Goal: Find specific page/section: Find specific page/section

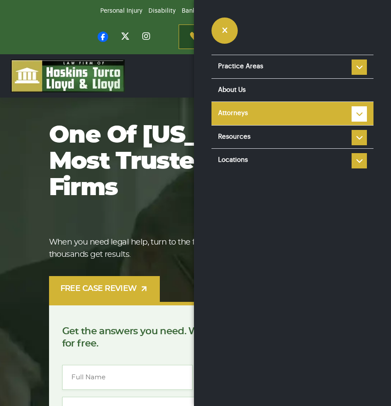
click at [359, 114] on li "Attorneys Steve Hoskins Louis Turco Colin Lloyd Ian Lloyd Ronald Fanaro Taylor …" at bounding box center [292, 114] width 162 height 24
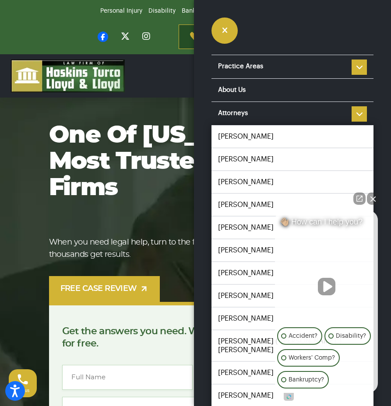
click at [373, 200] on button "Close Intaker Chat Widget" at bounding box center [373, 199] width 12 height 12
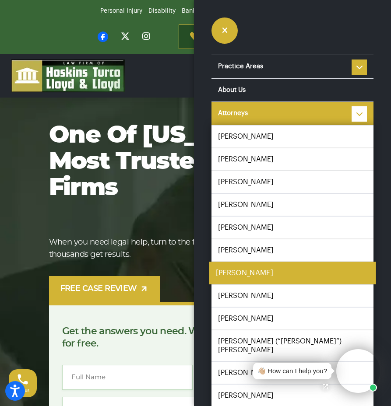
scroll to position [79, 0]
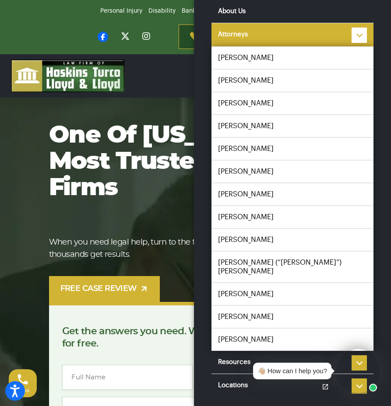
click at [238, 30] on link "Attorneys" at bounding box center [292, 34] width 162 height 23
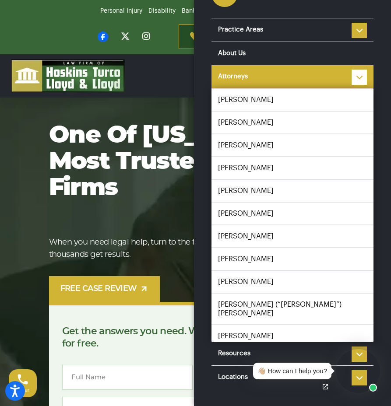
scroll to position [40, 0]
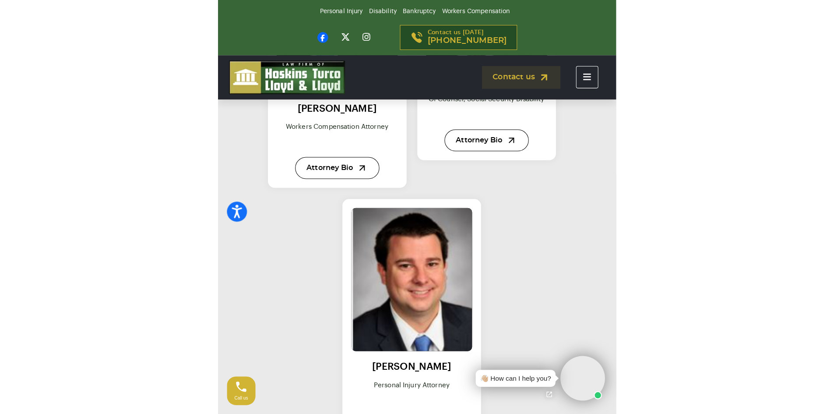
scroll to position [1800, 0]
